Goal: Information Seeking & Learning: Learn about a topic

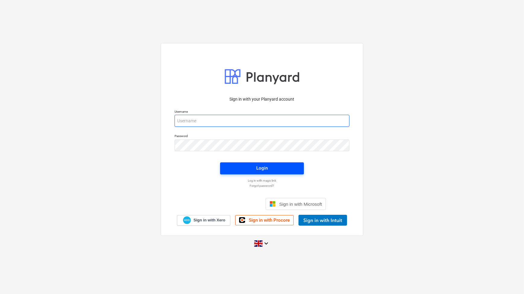
type input "[PERSON_NAME][EMAIL_ADDRESS][PERSON_NAME][DOMAIN_NAME]"
click at [278, 172] on span "Login" at bounding box center [261, 168] width 69 height 8
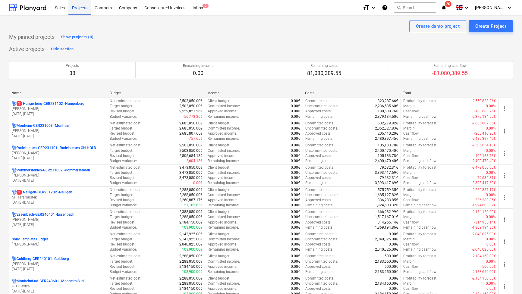
click at [77, 11] on div "Projects" at bounding box center [79, 7] width 23 height 15
click at [17, 93] on div "Name" at bounding box center [57, 93] width 93 height 4
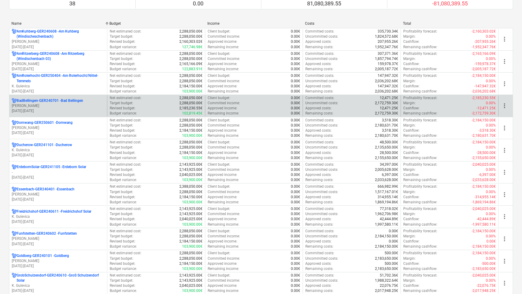
scroll to position [82, 0]
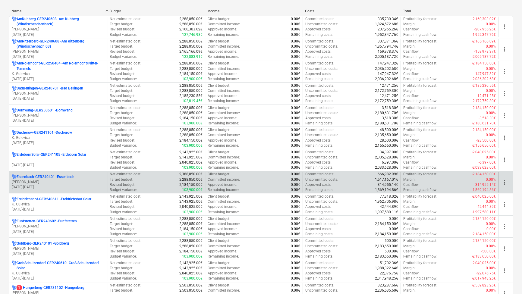
click at [57, 172] on div "Essenbach-GER240401 - Essenbach [PERSON_NAME] [DATE] - [DATE]" at bounding box center [58, 182] width 98 height 21
click at [57, 177] on p "Essenbach-GER240401 - [GEOGRAPHIC_DATA]" at bounding box center [46, 177] width 58 height 5
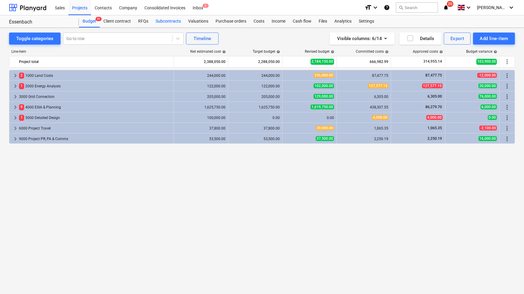
click at [173, 21] on div "Subcontracts" at bounding box center [168, 21] width 33 height 12
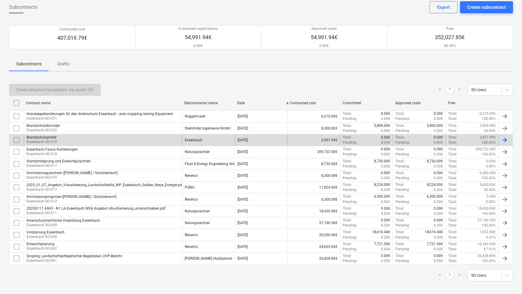
scroll to position [35, 0]
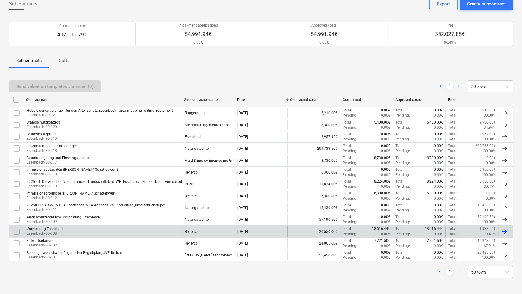
click at [64, 229] on div "Vorplanung Essenbach Essenbach-SO-008" at bounding box center [103, 231] width 158 height 10
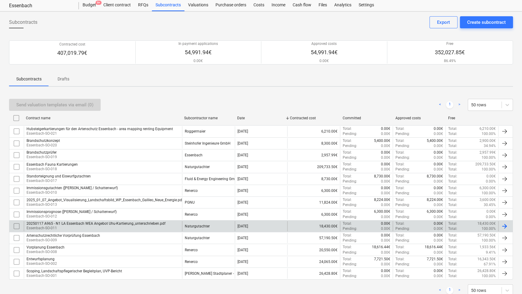
scroll to position [35, 0]
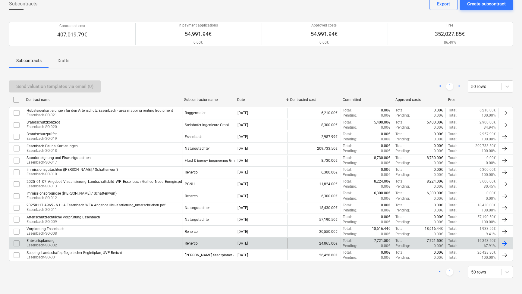
click at [47, 241] on div "Entwurfsplanung" at bounding box center [42, 241] width 30 height 4
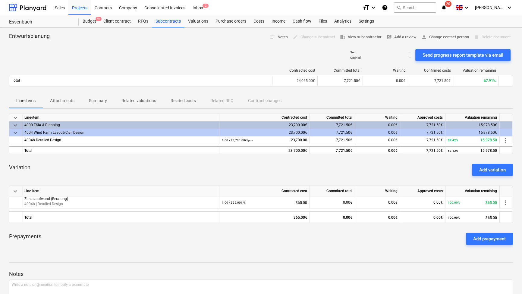
click at [69, 103] on p "Attachments" at bounding box center [62, 101] width 24 height 6
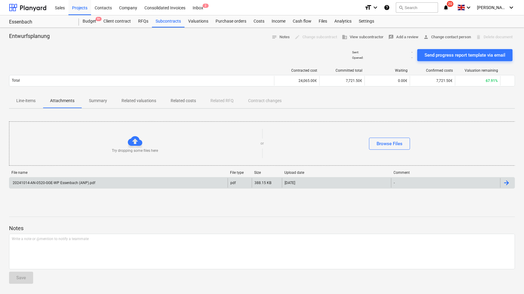
click at [82, 185] on div "20241014-AN-0520-GGE-WP Essenbach (ANP).pdf" at bounding box center [54, 183] width 84 height 4
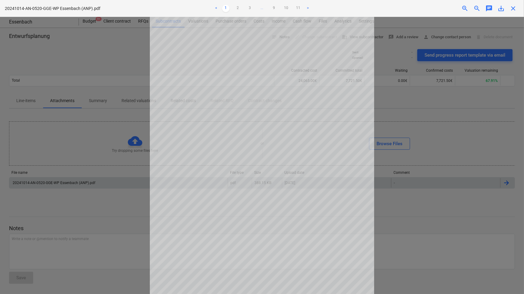
scroll to position [41, 0]
click at [425, 208] on div at bounding box center [262, 155] width 524 height 277
click at [238, 9] on link "2" at bounding box center [237, 8] width 7 height 7
click at [248, 9] on link "3" at bounding box center [249, 8] width 7 height 7
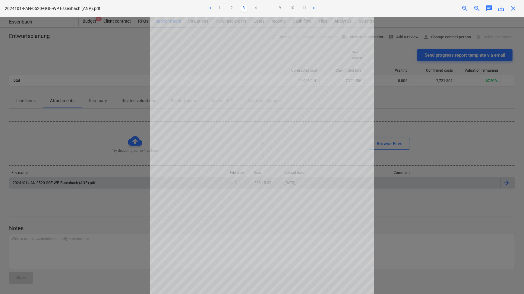
scroll to position [41, 0]
click at [254, 8] on link "4" at bounding box center [255, 8] width 7 height 7
click at [261, 8] on link "5" at bounding box center [261, 8] width 7 height 7
